Goal: Ask a question

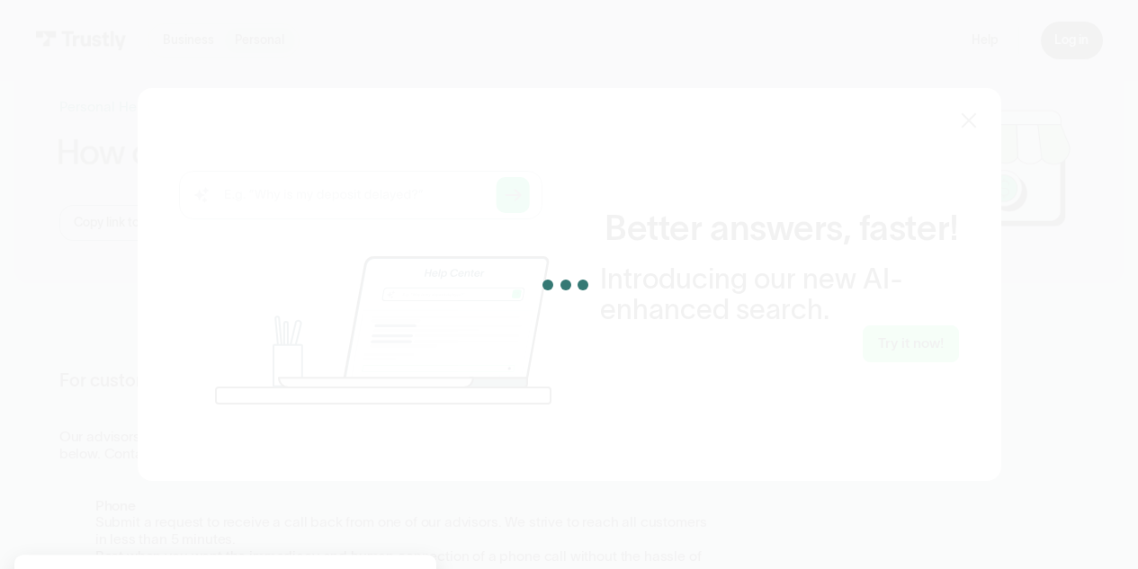
scroll to position [36, 0]
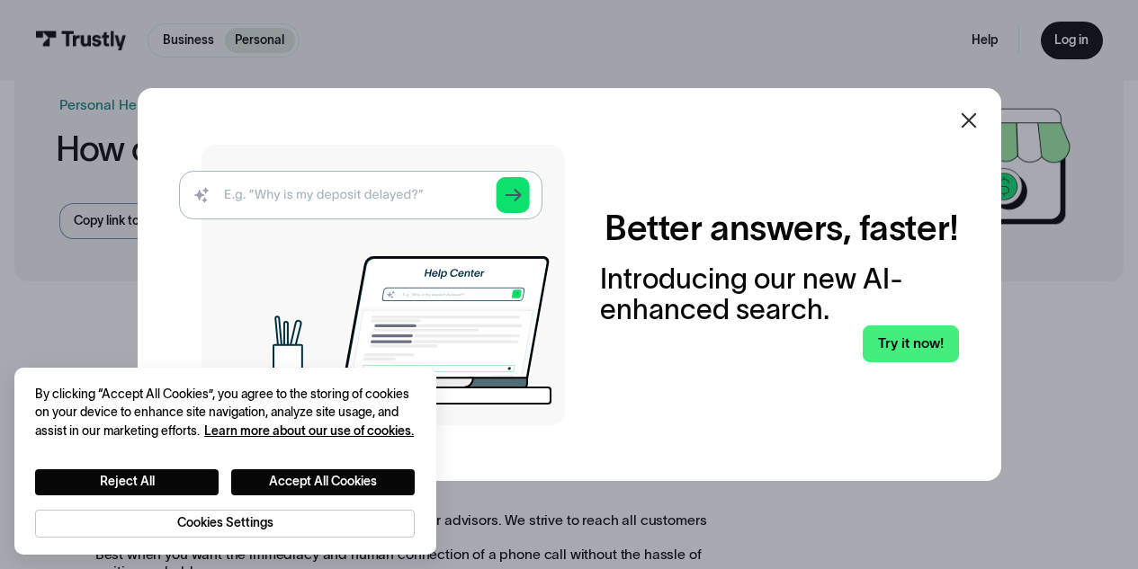
click at [974, 120] on icon at bounding box center [967, 120] width 15 height 15
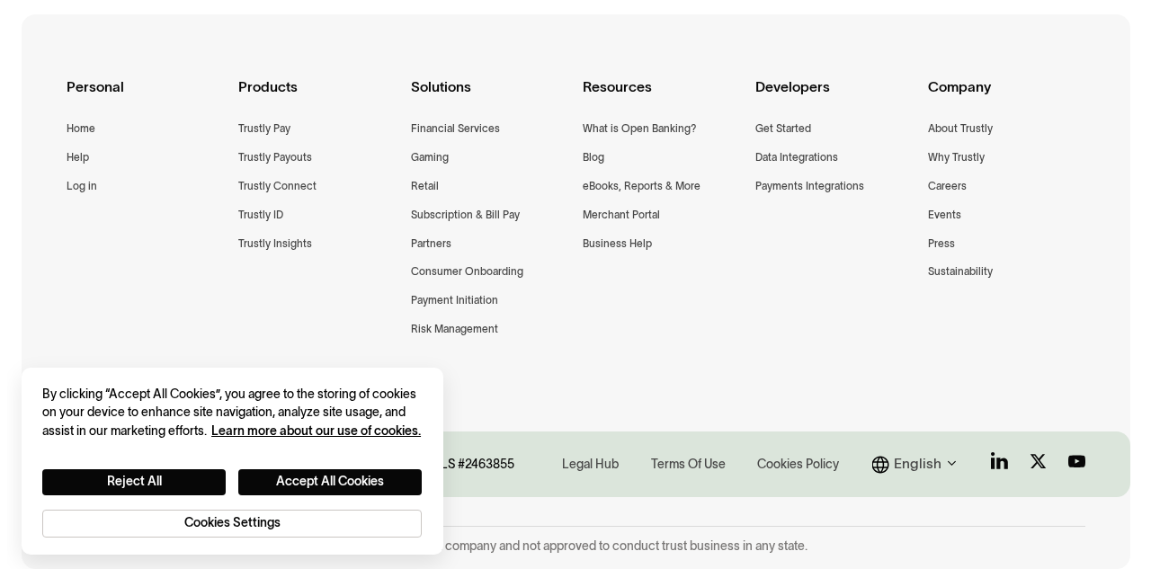
scroll to position [1606, 0]
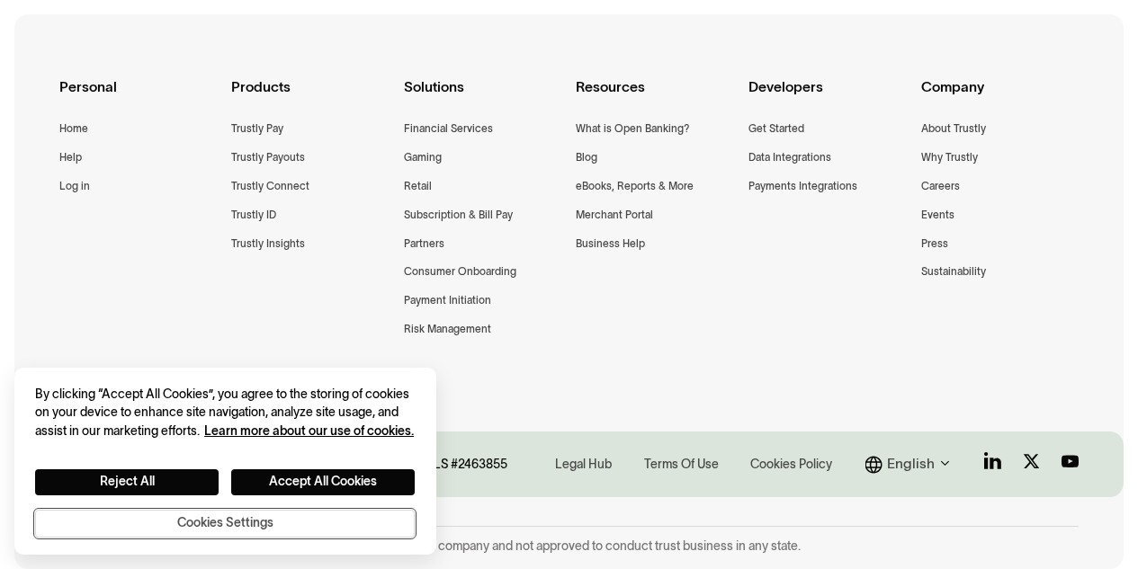
click at [286, 530] on button "Cookies Settings" at bounding box center [224, 524] width 379 height 28
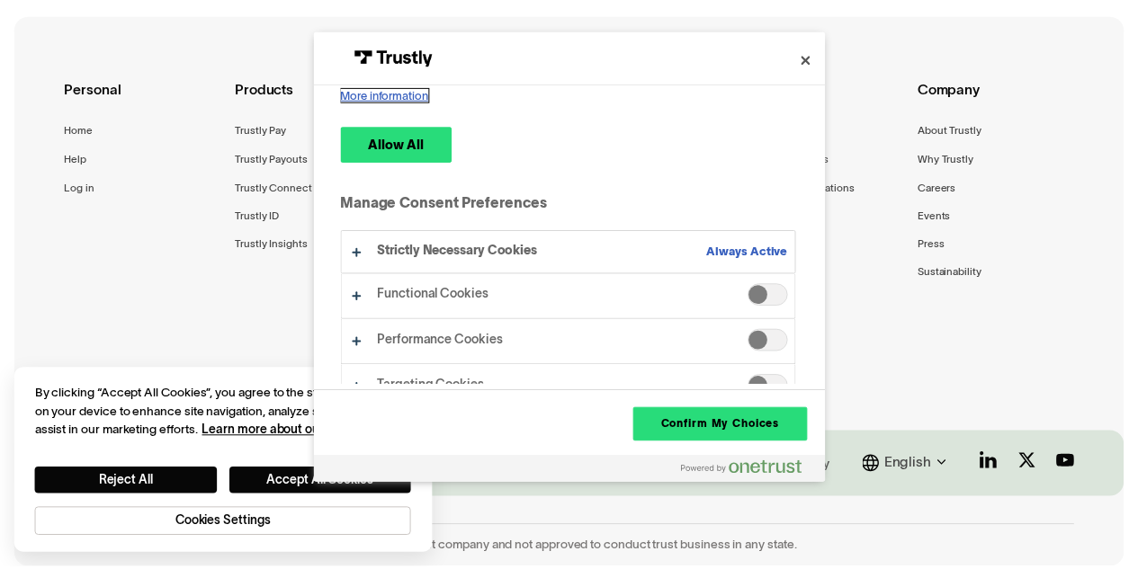
scroll to position [204, 0]
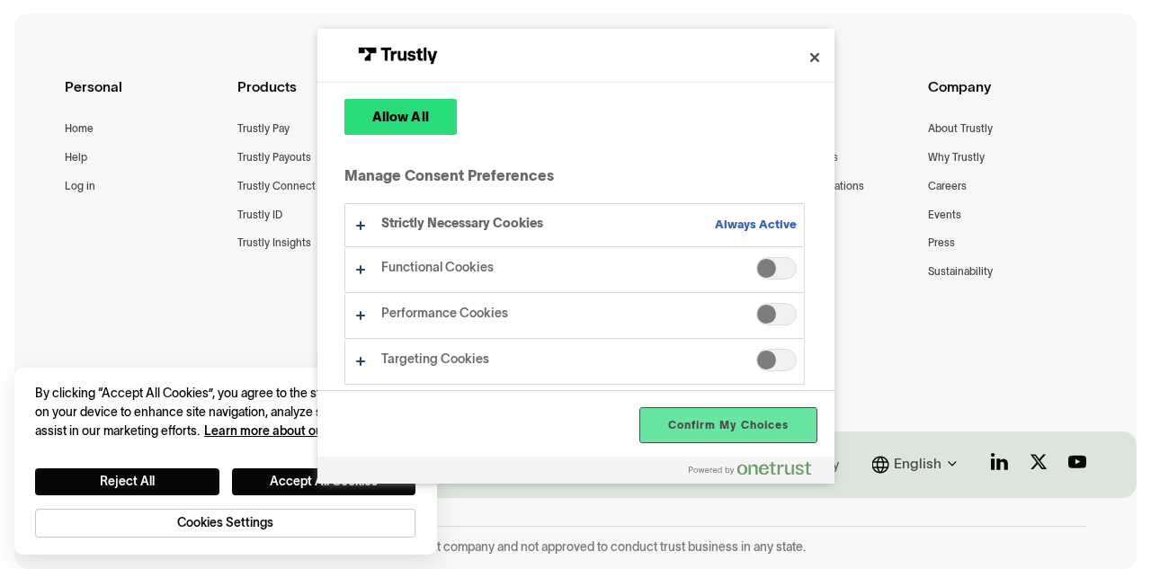
click at [763, 415] on button "Confirm My Choices" at bounding box center [727, 425] width 175 height 34
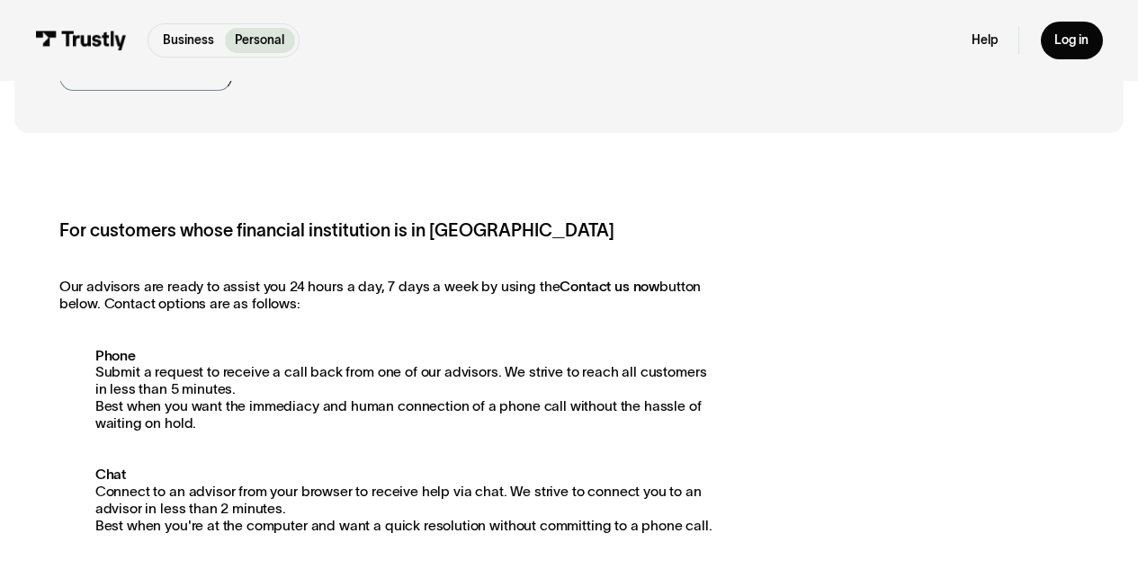
scroll to position [0, 0]
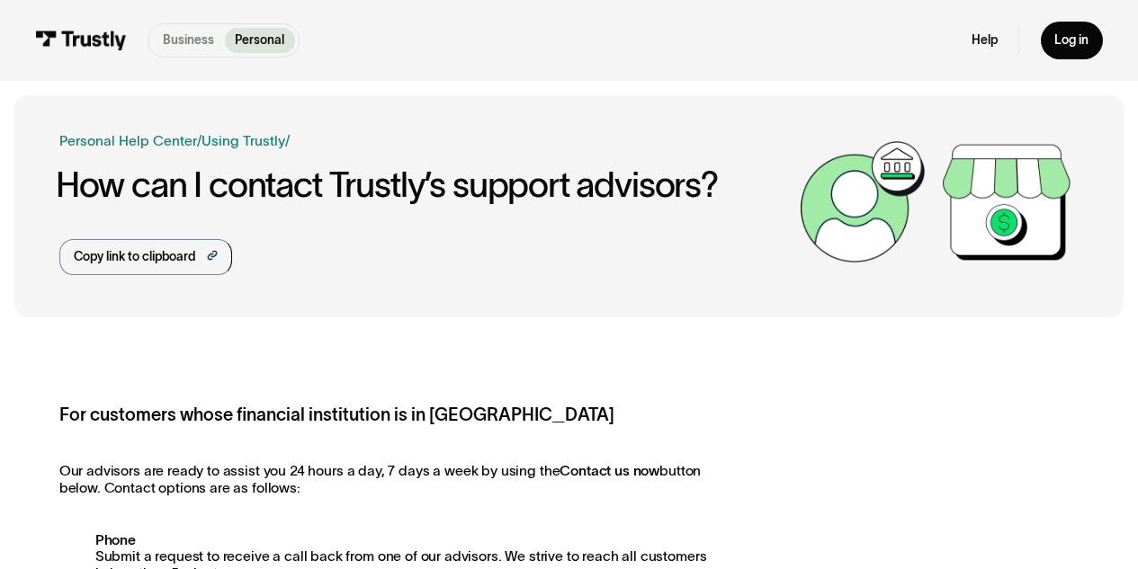
click at [191, 38] on p "Business" at bounding box center [188, 40] width 51 height 19
